Goal: Task Accomplishment & Management: Manage account settings

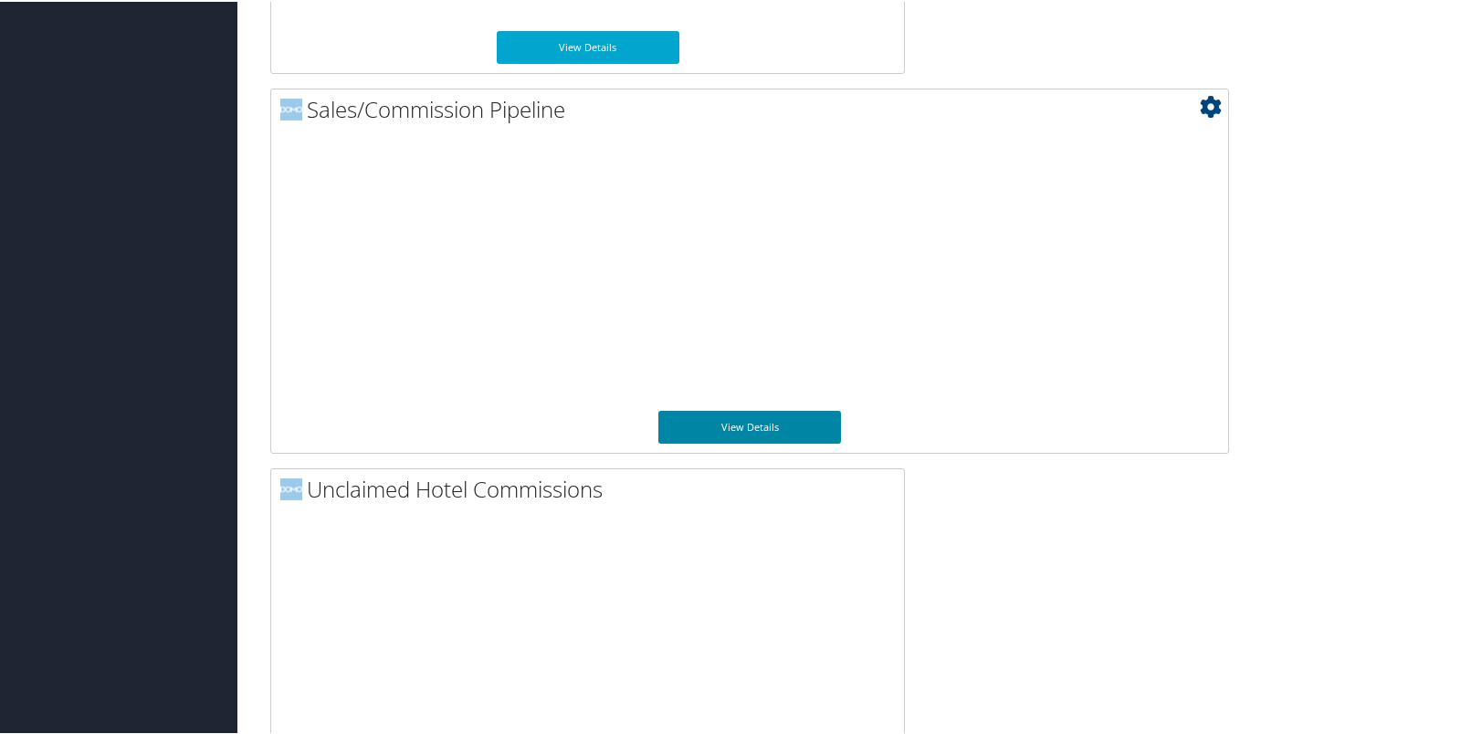
scroll to position [1746, 0]
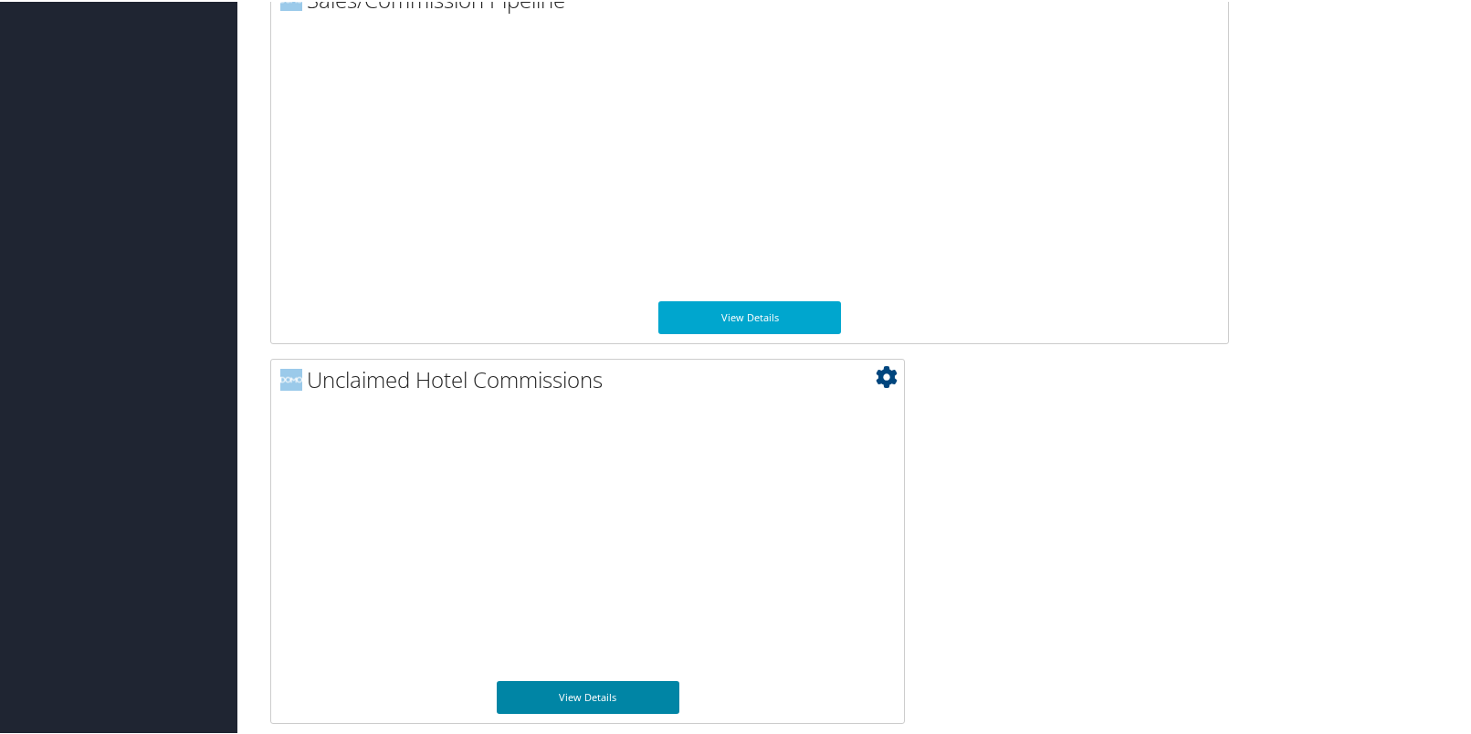
click at [582, 695] on link "View Details" at bounding box center [588, 695] width 183 height 33
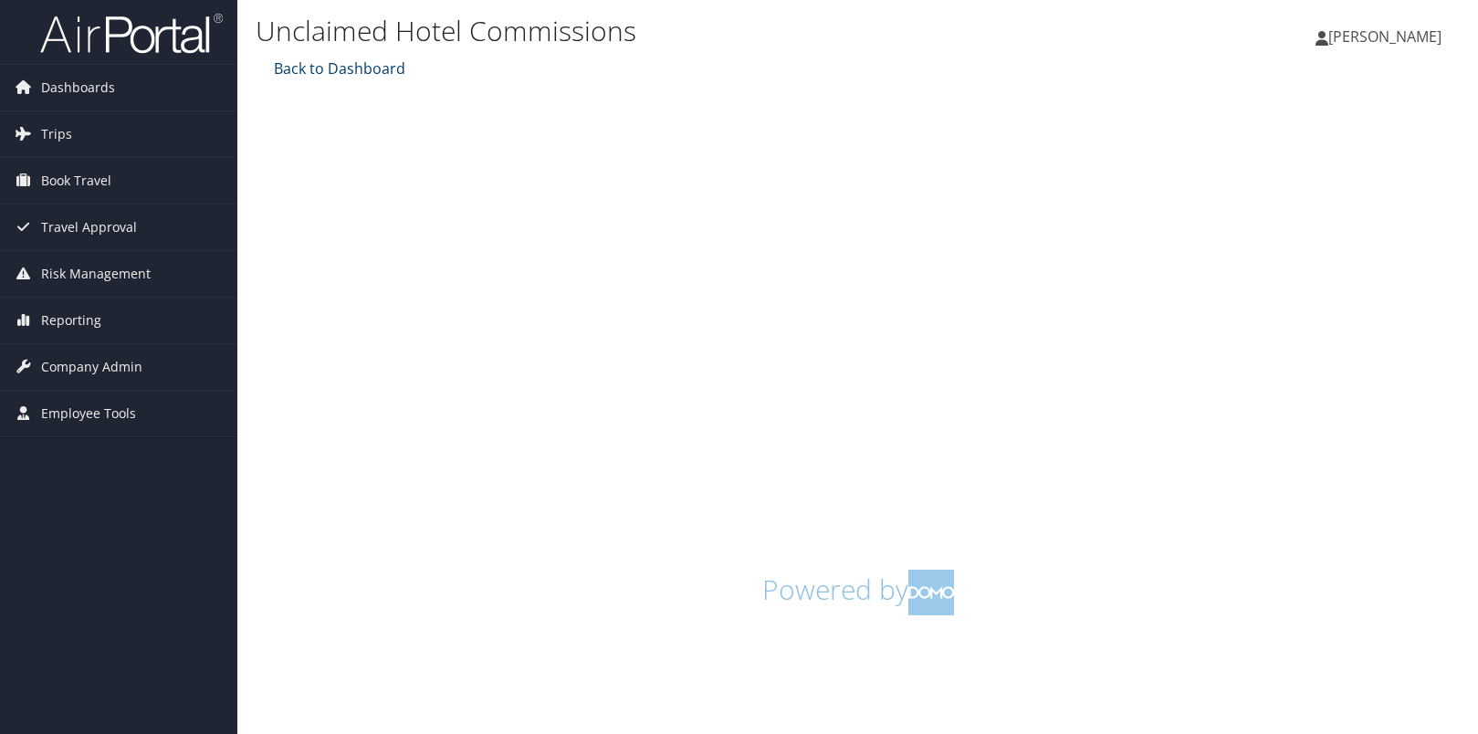
click at [373, 62] on link "Back to Dashboard" at bounding box center [337, 68] width 136 height 20
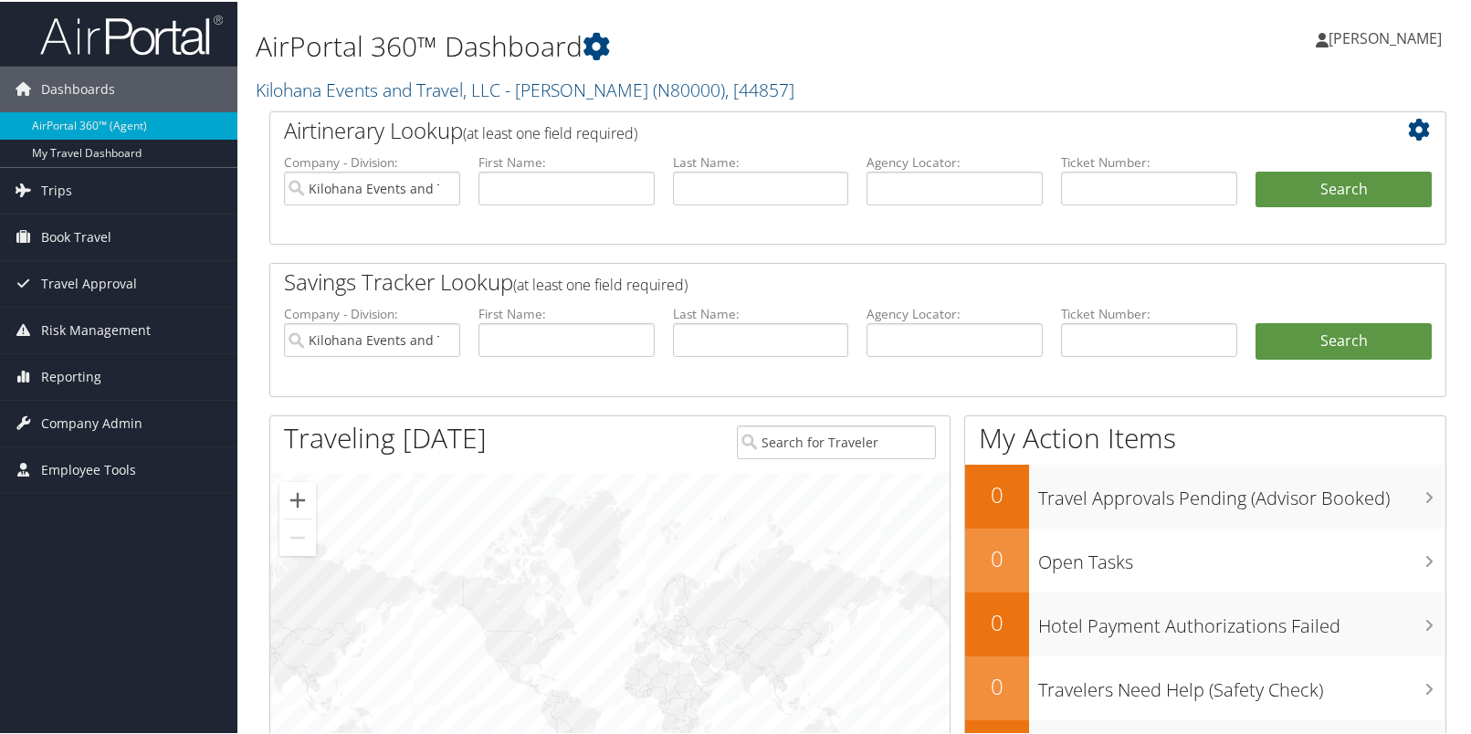
click at [1354, 26] on span "[PERSON_NAME]" at bounding box center [1384, 36] width 113 height 20
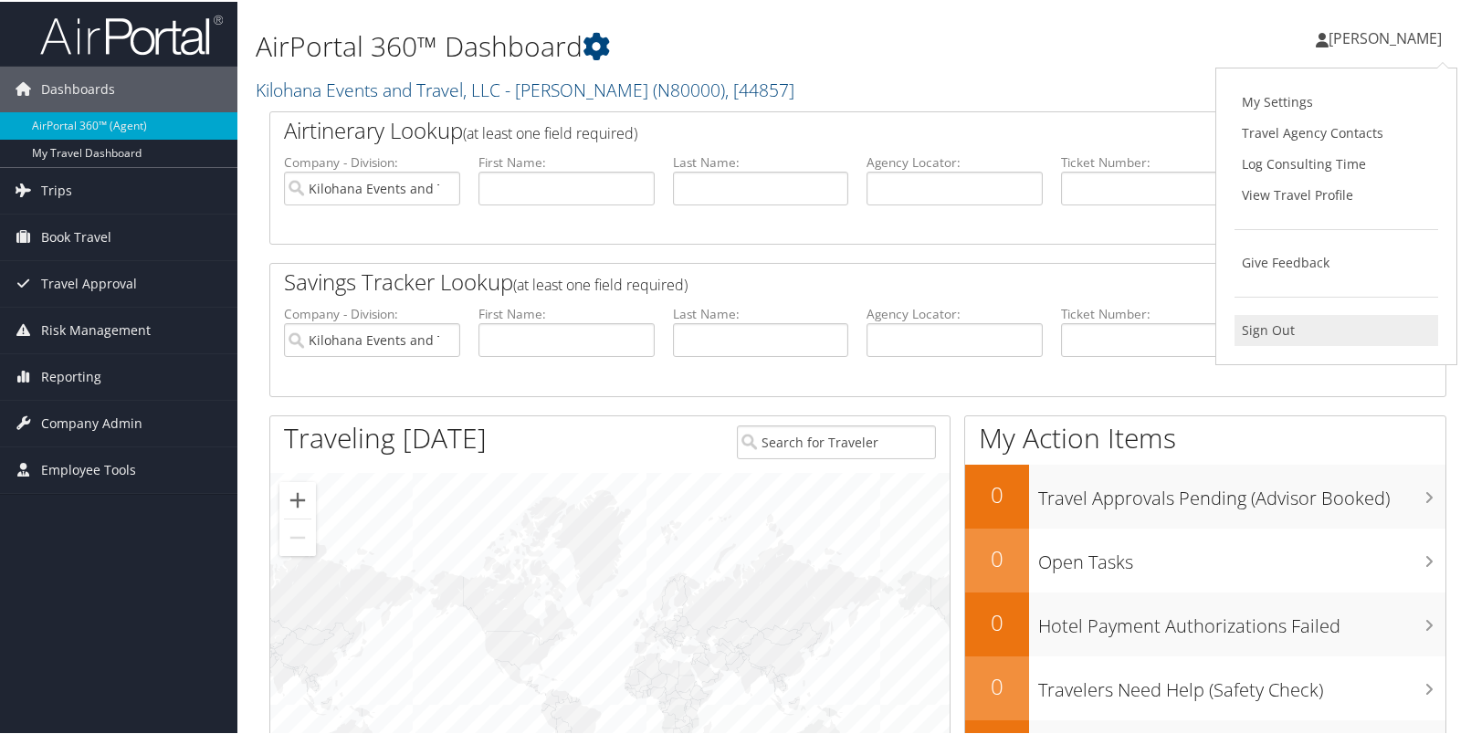
click at [1245, 322] on link "Sign Out" at bounding box center [1336, 328] width 204 height 31
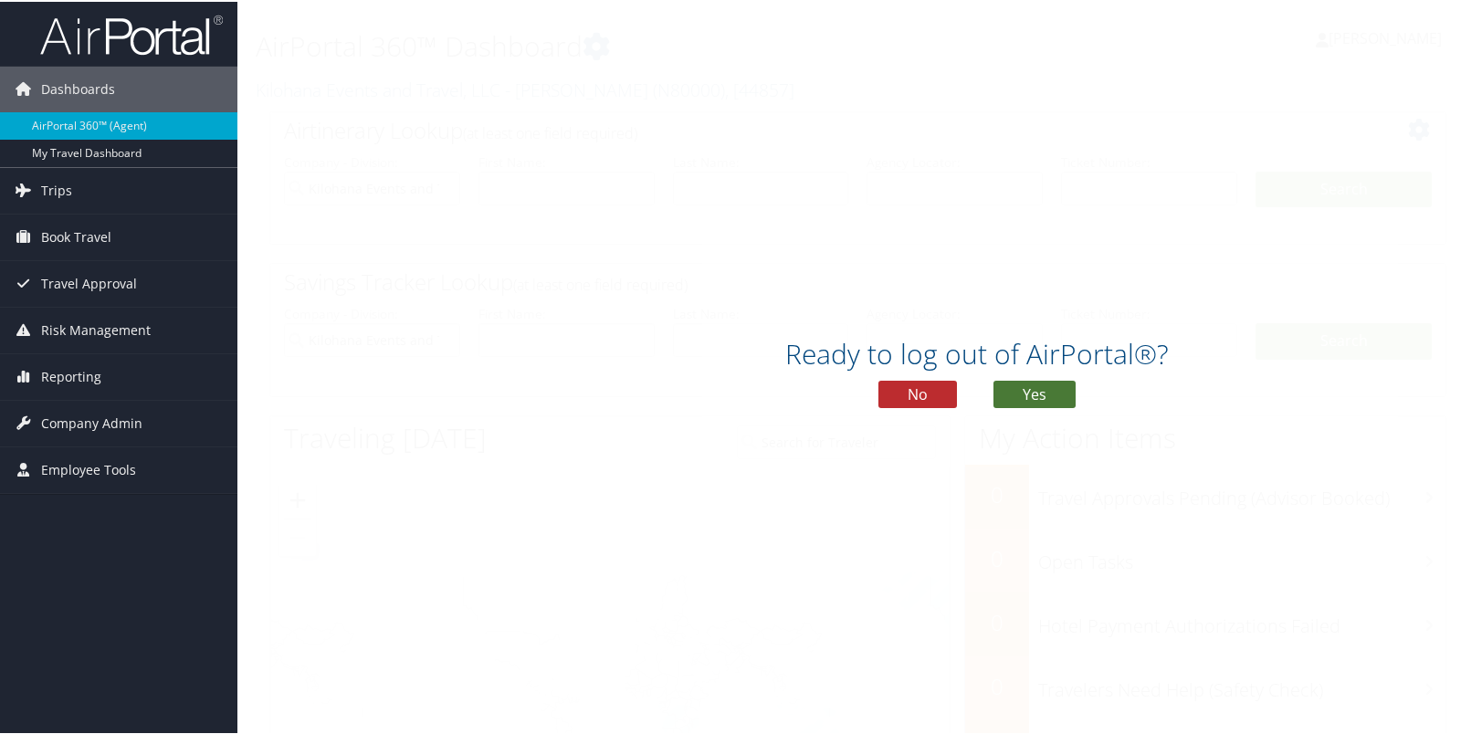
click at [1034, 390] on button "Yes" at bounding box center [1034, 392] width 82 height 27
